Goal: Find specific page/section: Find specific page/section

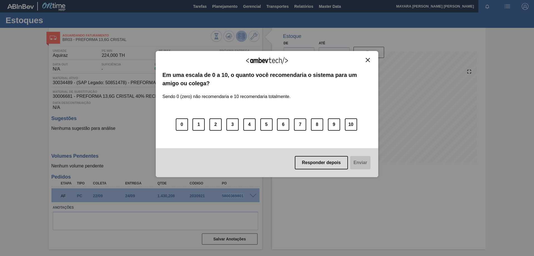
click at [370, 58] on img "Close" at bounding box center [368, 60] width 4 height 4
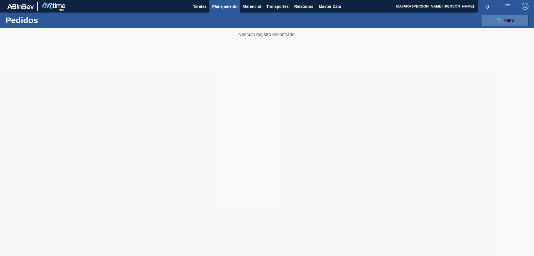
click at [502, 21] on icon "089F7B8B-B2A5-4AFE-B5C0-19BA573D28AC" at bounding box center [498, 20] width 7 height 7
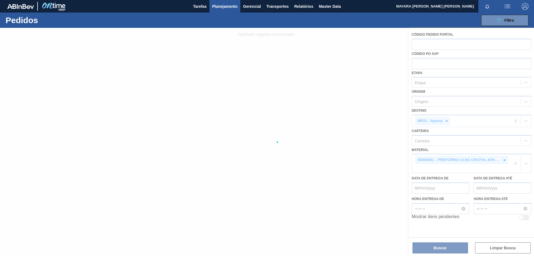
click at [505, 160] on div at bounding box center [267, 142] width 534 height 228
click at [515, 163] on div at bounding box center [267, 142] width 534 height 228
click at [516, 163] on div at bounding box center [267, 142] width 534 height 228
click at [505, 160] on div at bounding box center [267, 142] width 534 height 228
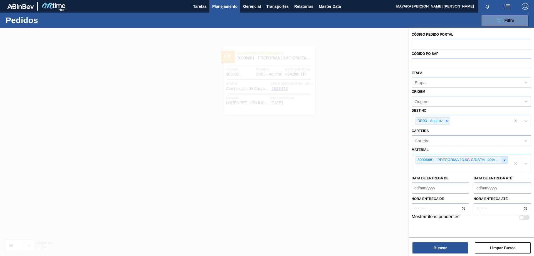
click at [504, 160] on icon at bounding box center [505, 160] width 2 height 2
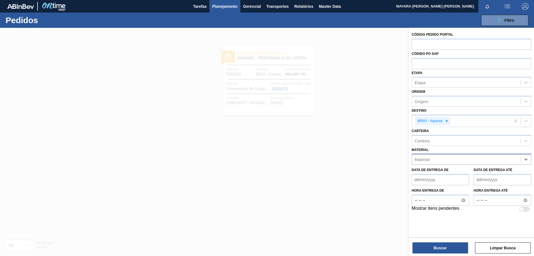
paste input "30011886"
type input "30011886"
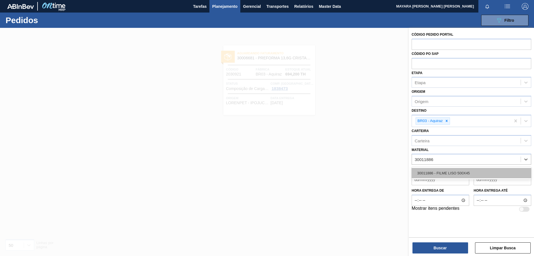
click at [479, 171] on div "30011886 - FILME LISO 500X45" at bounding box center [471, 173] width 120 height 10
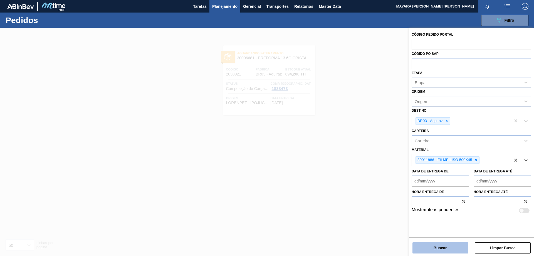
click at [435, 246] on button "Buscar" at bounding box center [440, 247] width 56 height 11
